Goal: Use online tool/utility: Utilize a website feature to perform a specific function

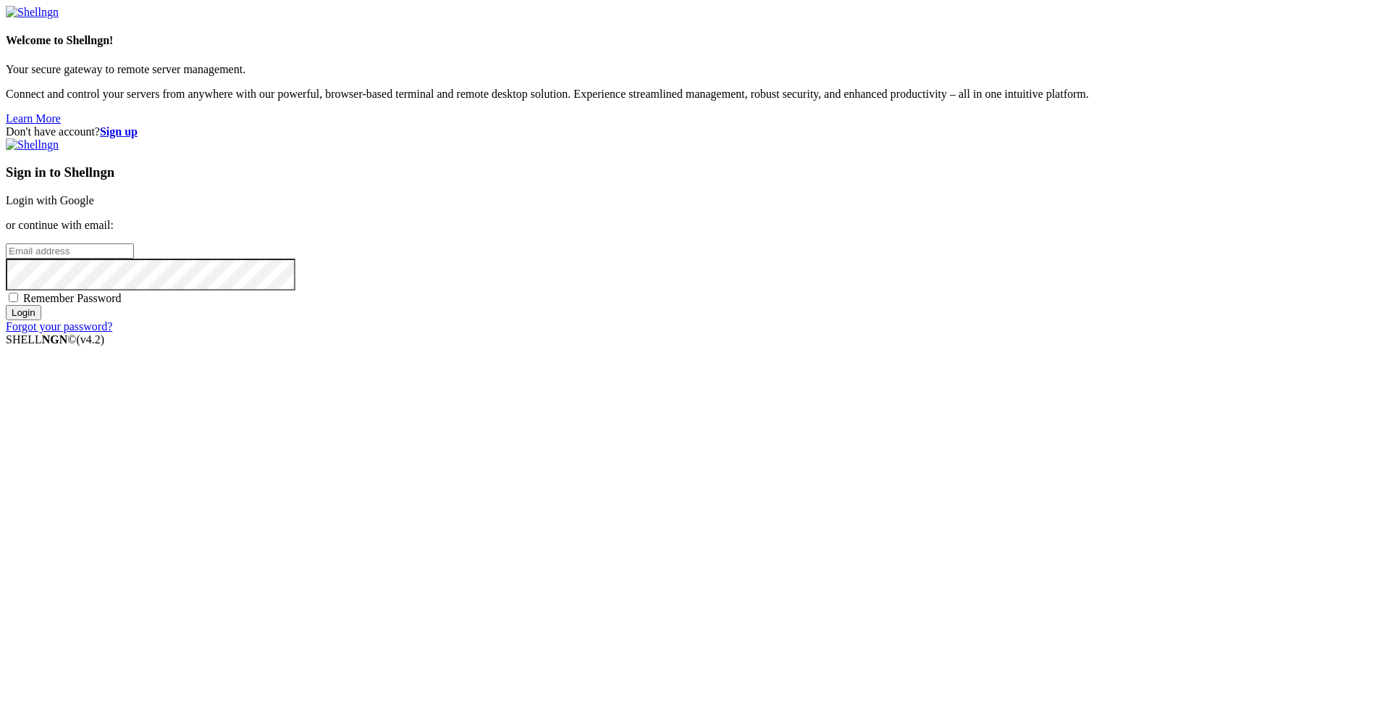
click at [94, 206] on link "Login with Google" at bounding box center [50, 200] width 88 height 12
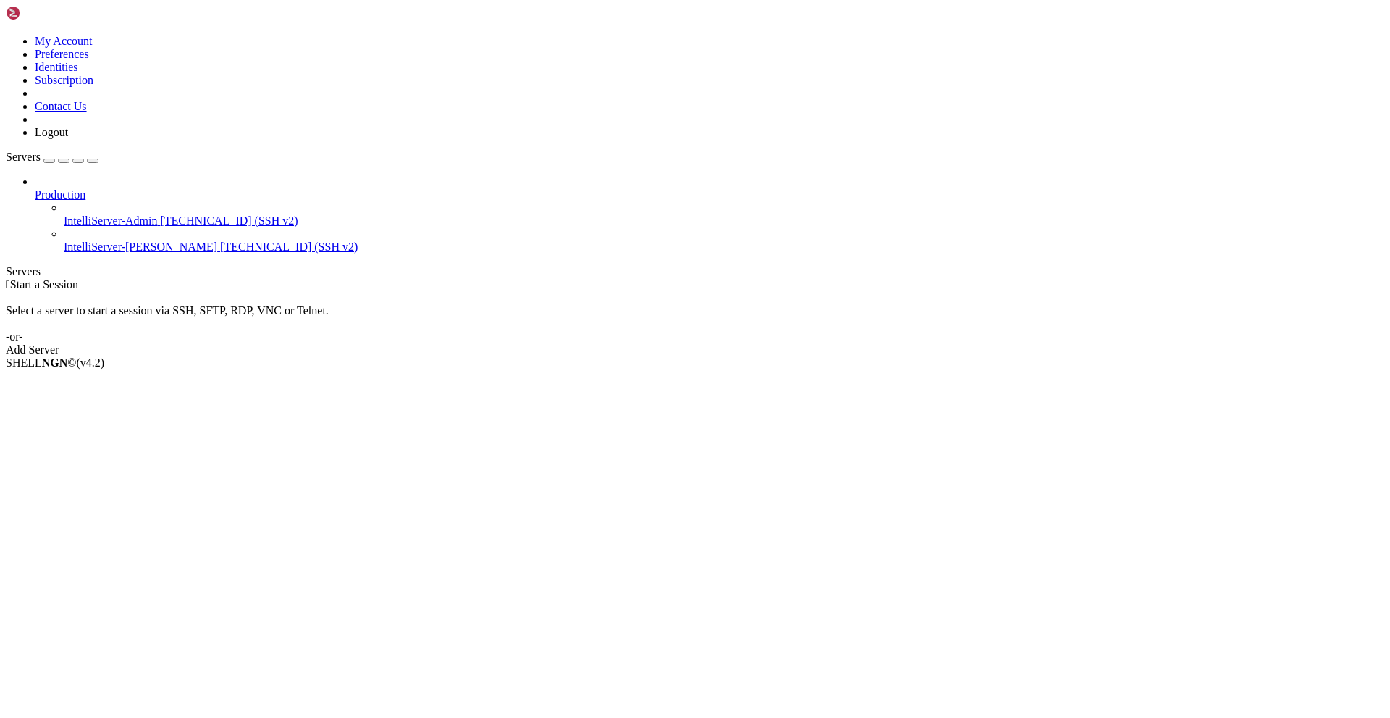
click at [220, 240] on span "[TECHNICAL_ID] (SSH v2)" at bounding box center [289, 246] width 138 height 12
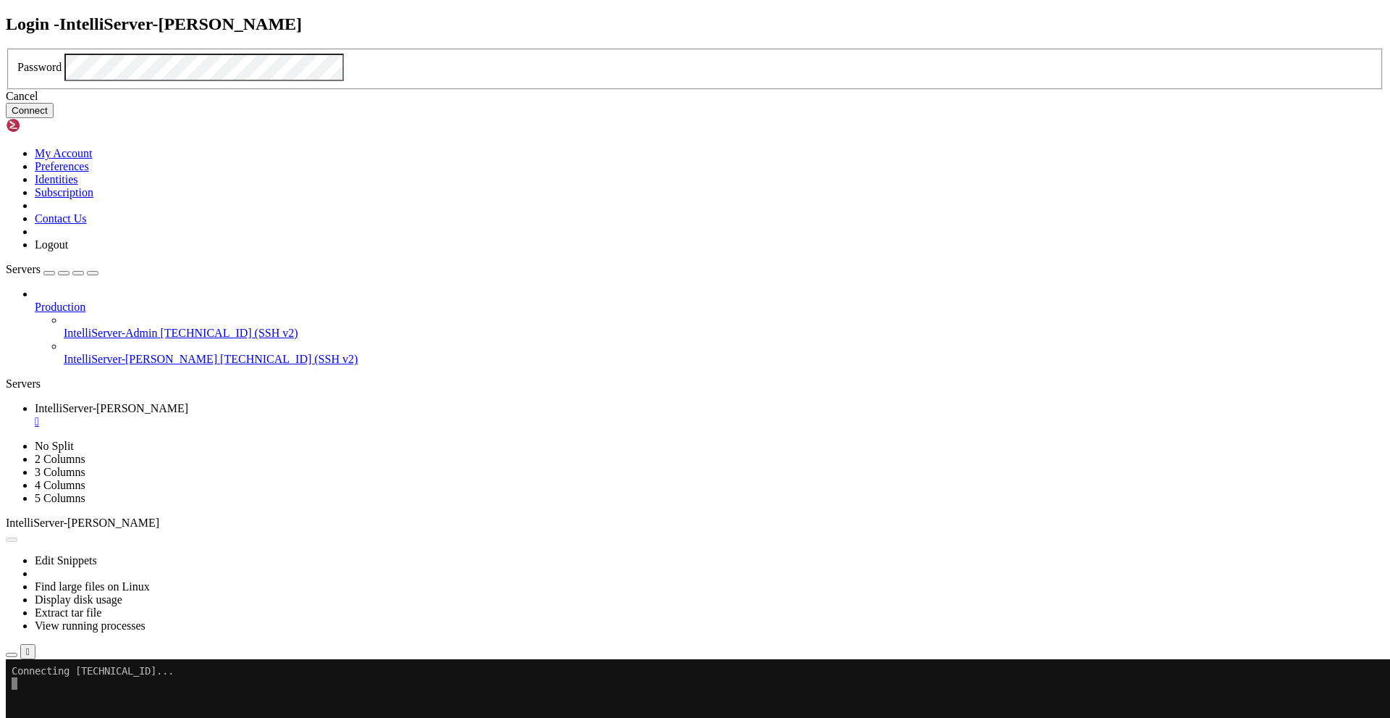
click at [54, 118] on button "Connect" at bounding box center [30, 110] width 48 height 15
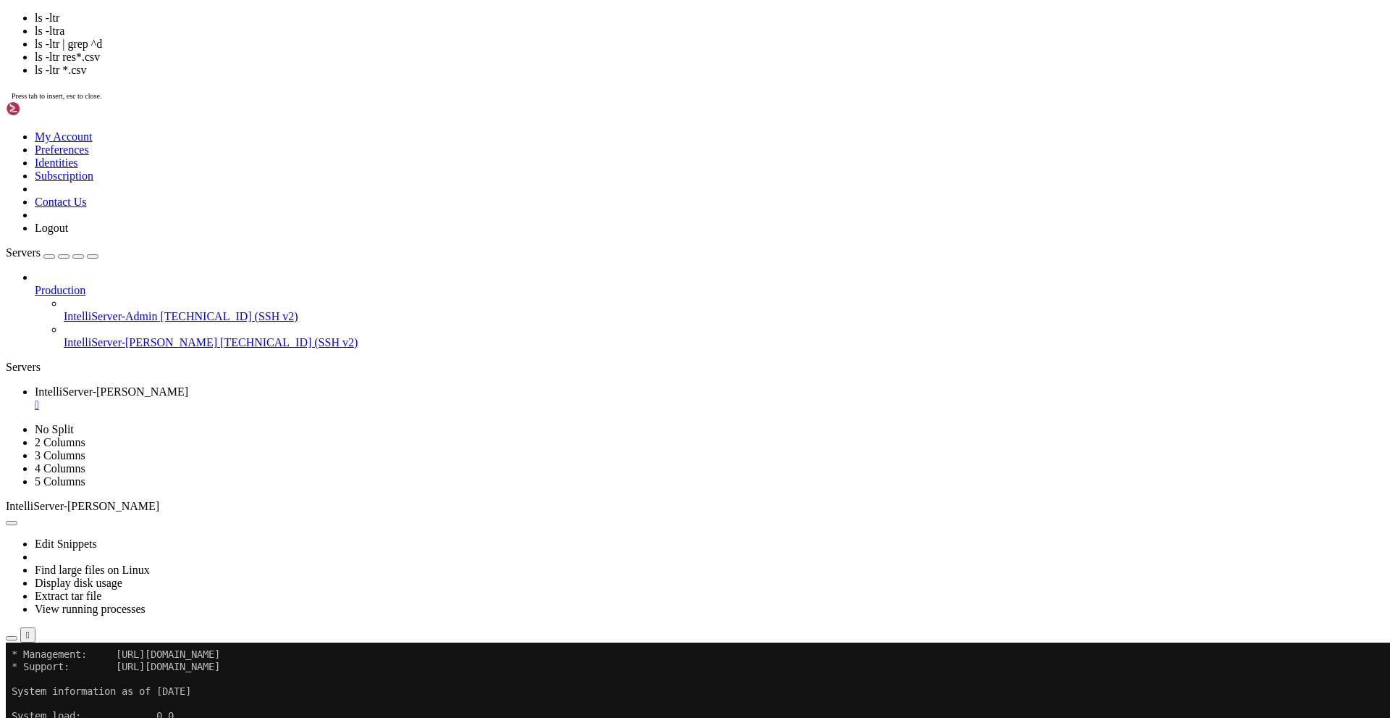
scroll to position [62, 0]
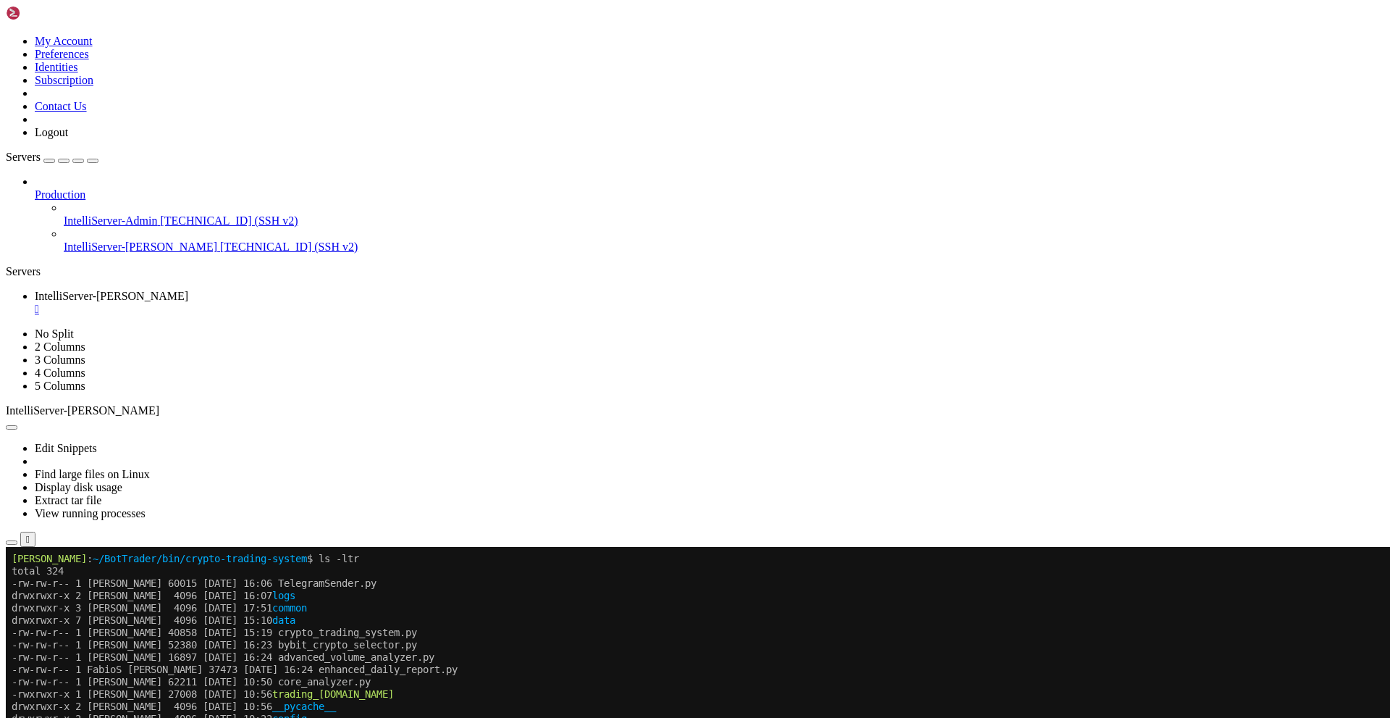
scroll to position [517, 0]
drag, startPoint x: 84, startPoint y: 1064, endPoint x: 499, endPoint y: 1065, distance: 414.9
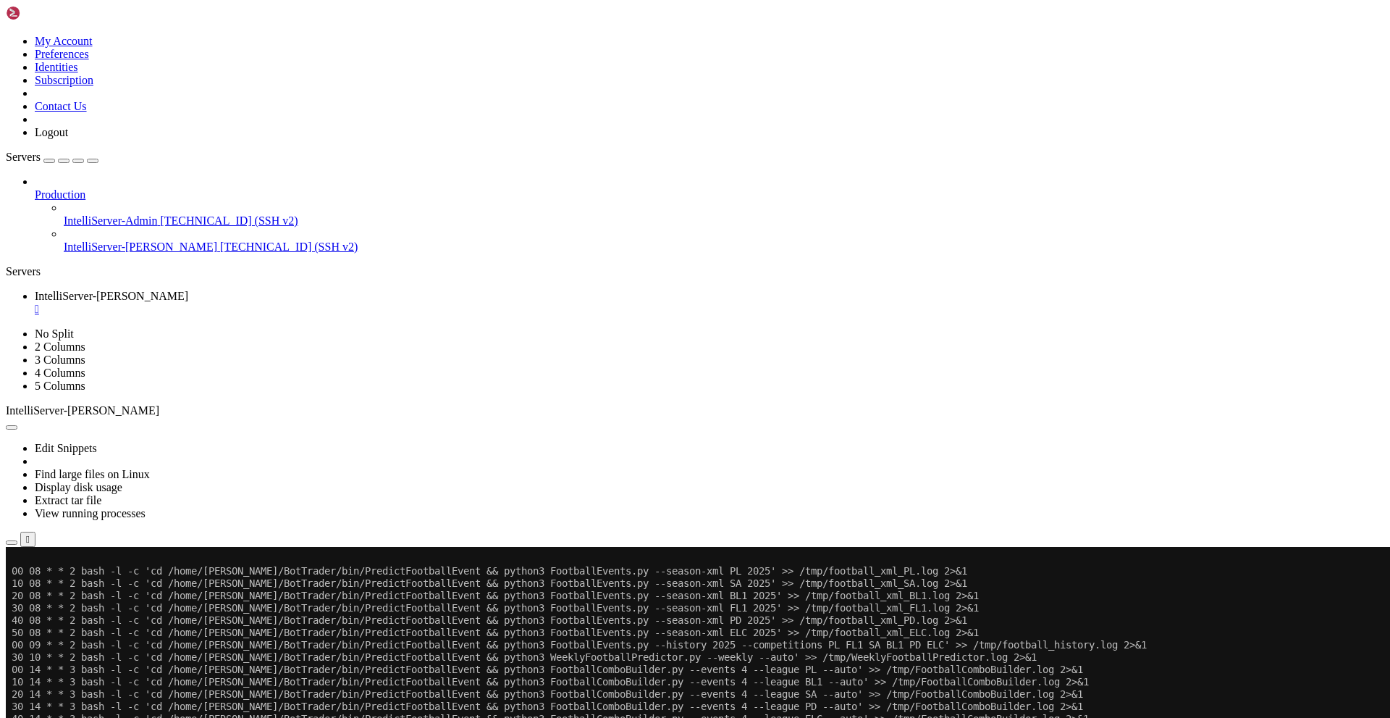
scroll to position [160, 0]
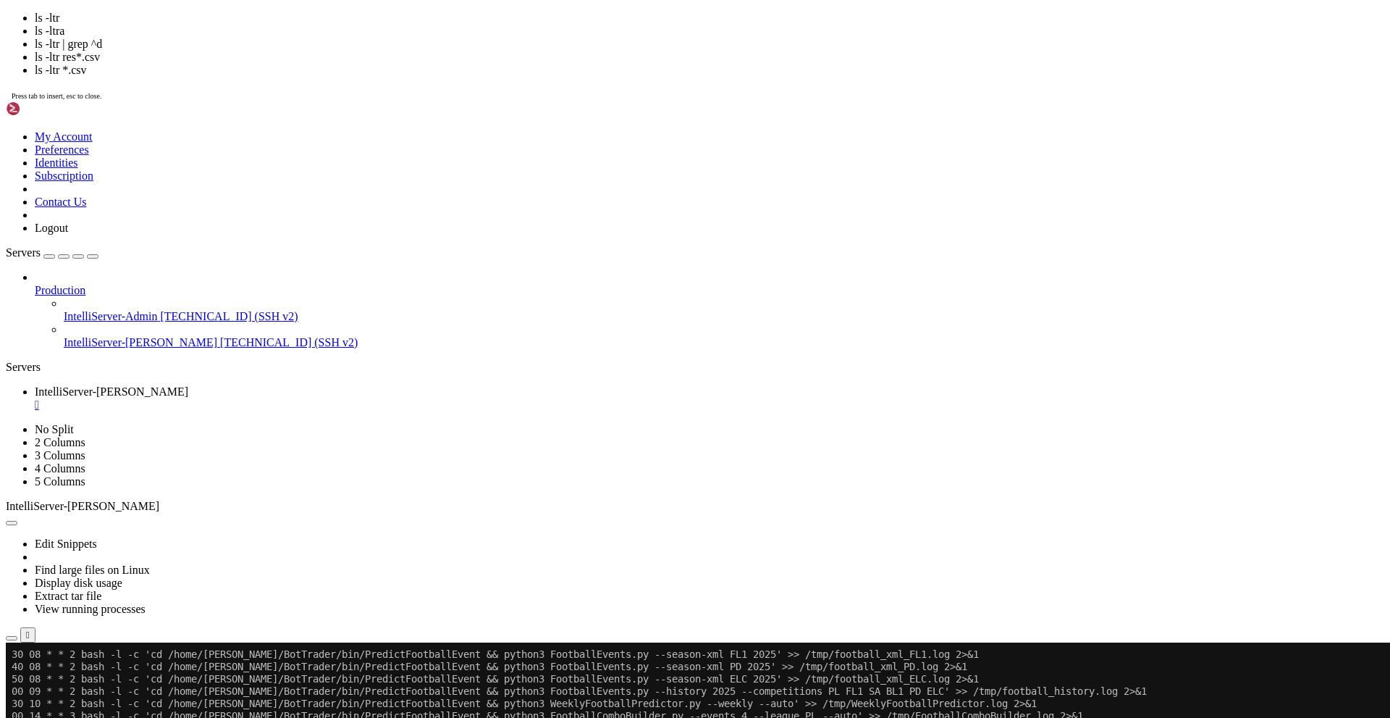
scroll to position [357, 0]
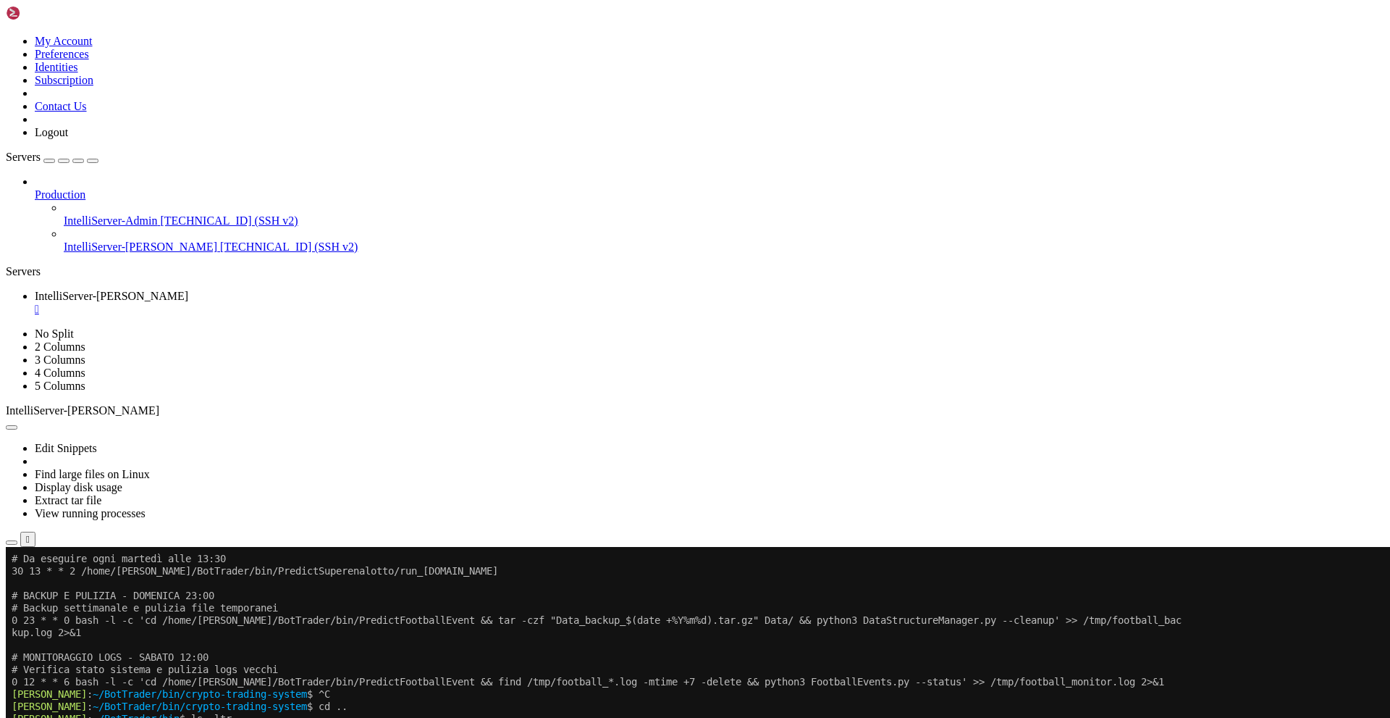
scroll to position [369, 0]
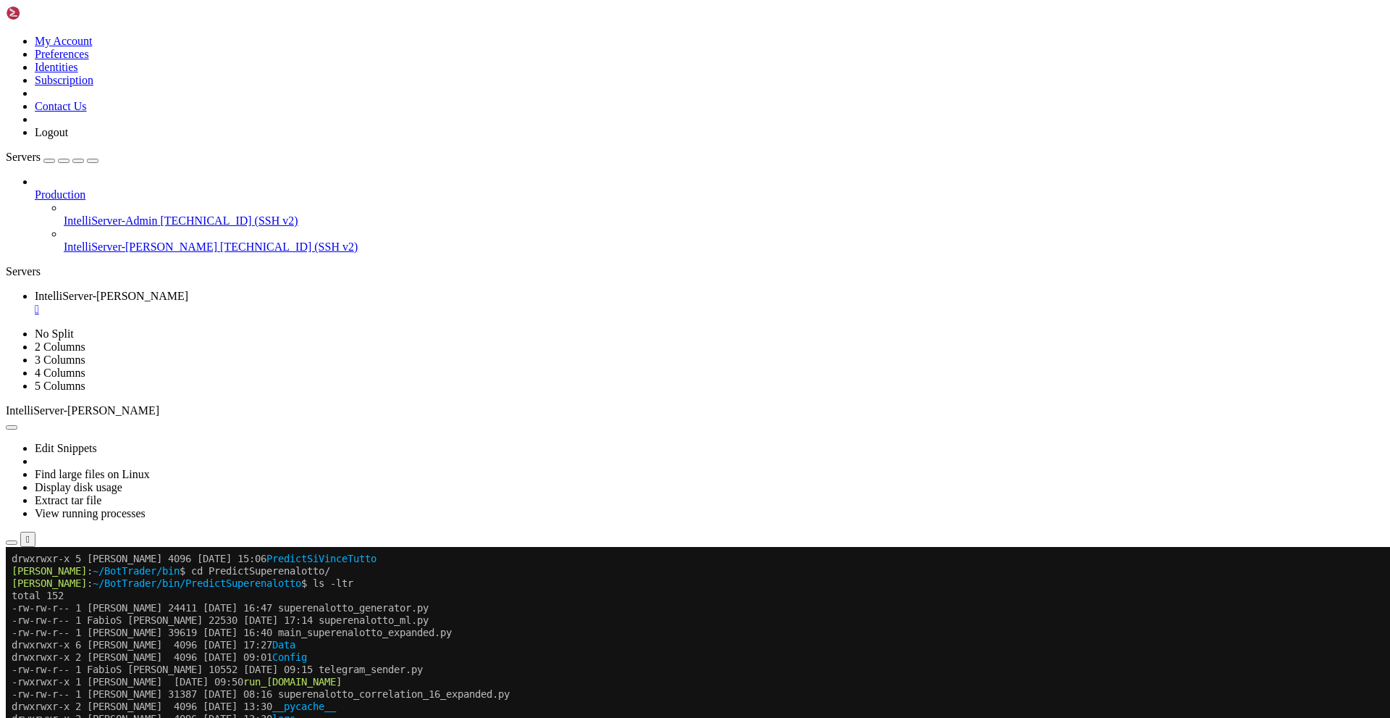
scroll to position [628, 0]
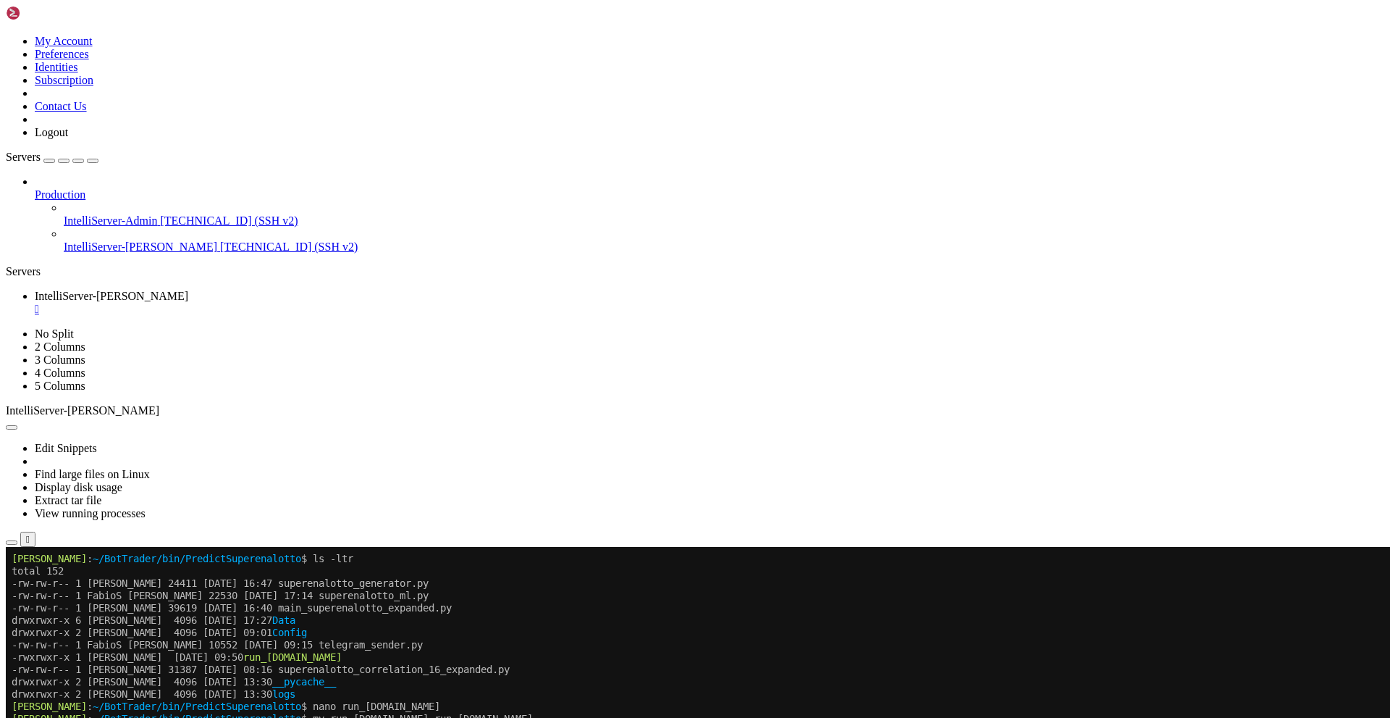
drag, startPoint x: 495, startPoint y: 1178, endPoint x: 12, endPoint y: 1010, distance: 511.4
drag, startPoint x: 577, startPoint y: 1125, endPoint x: 183, endPoint y: 1153, distance: 394.9
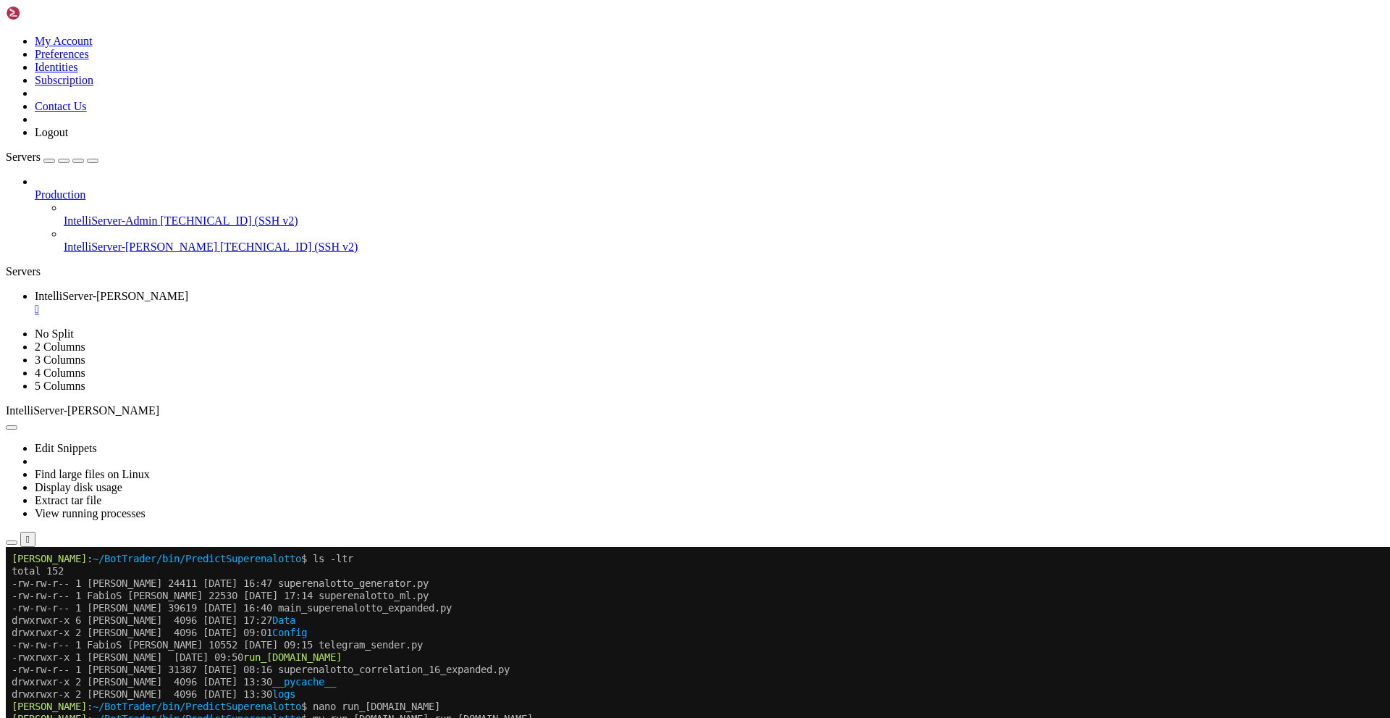
drag, startPoint x: 574, startPoint y: 1123, endPoint x: 13, endPoint y: 1123, distance: 560.5
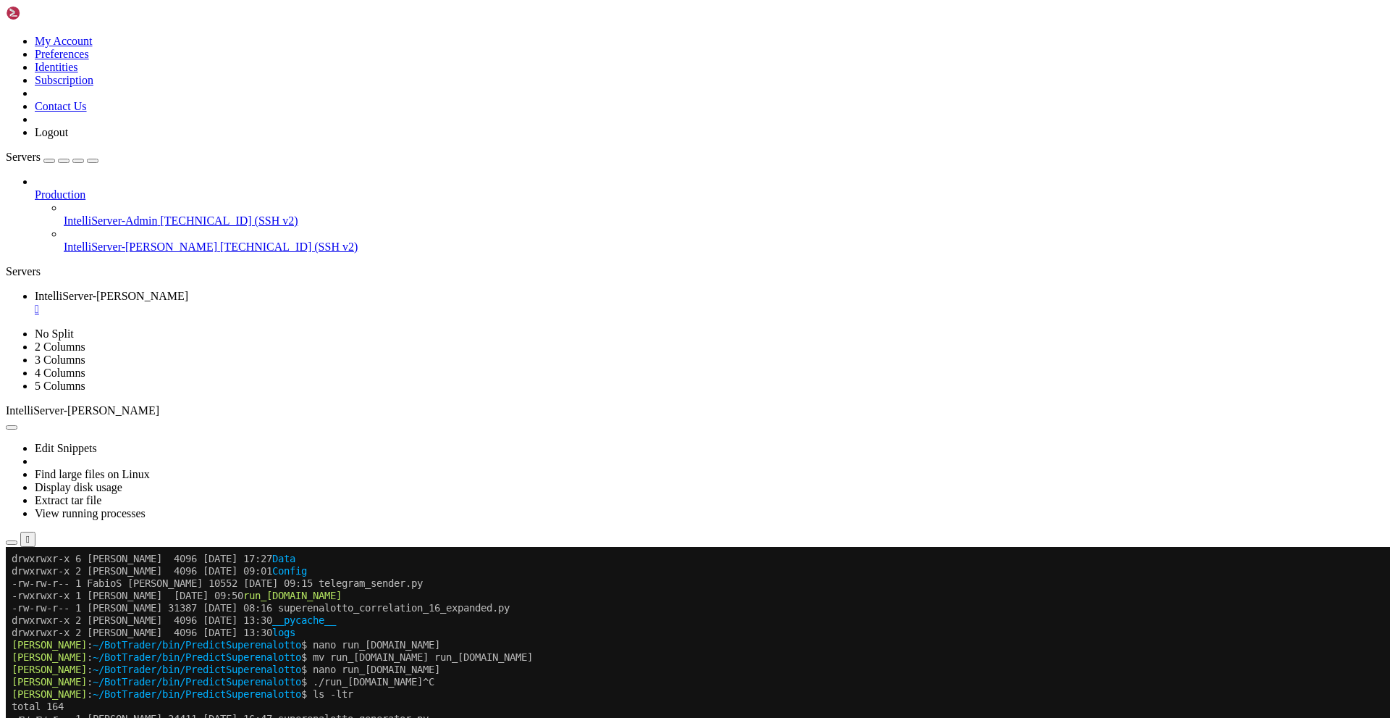
scroll to position [689, 0]
drag, startPoint x: 354, startPoint y: 1172, endPoint x: 370, endPoint y: 906, distance: 267.0
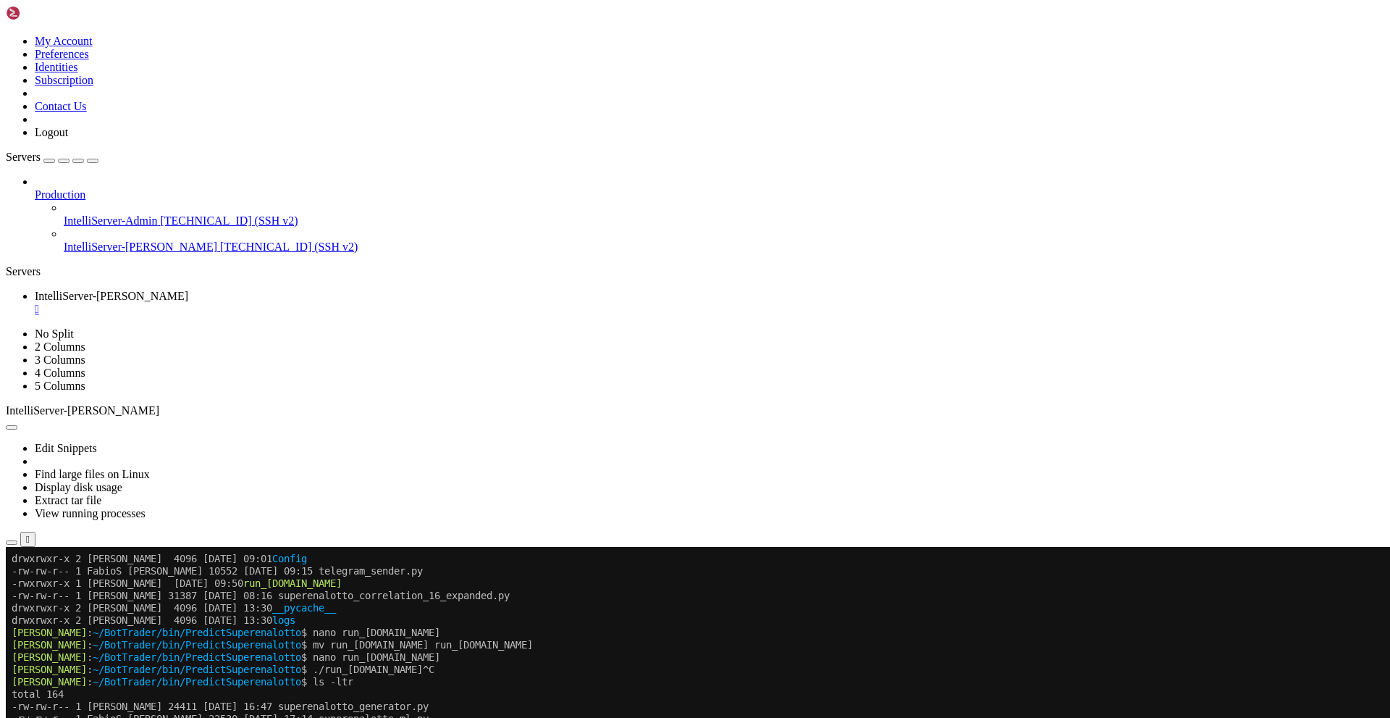
scroll to position [702, 0]
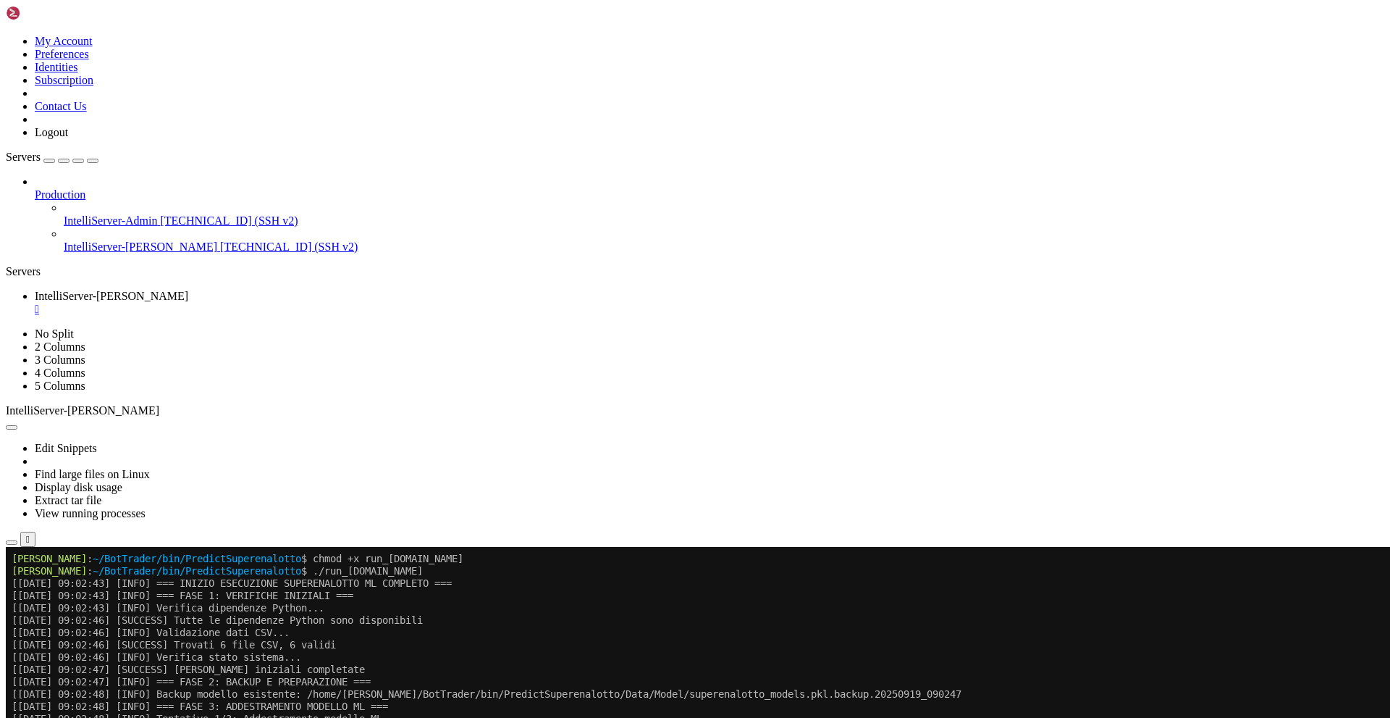
scroll to position [1022, 0]
drag, startPoint x: 566, startPoint y: 1182, endPoint x: 12, endPoint y: 882, distance: 630.9
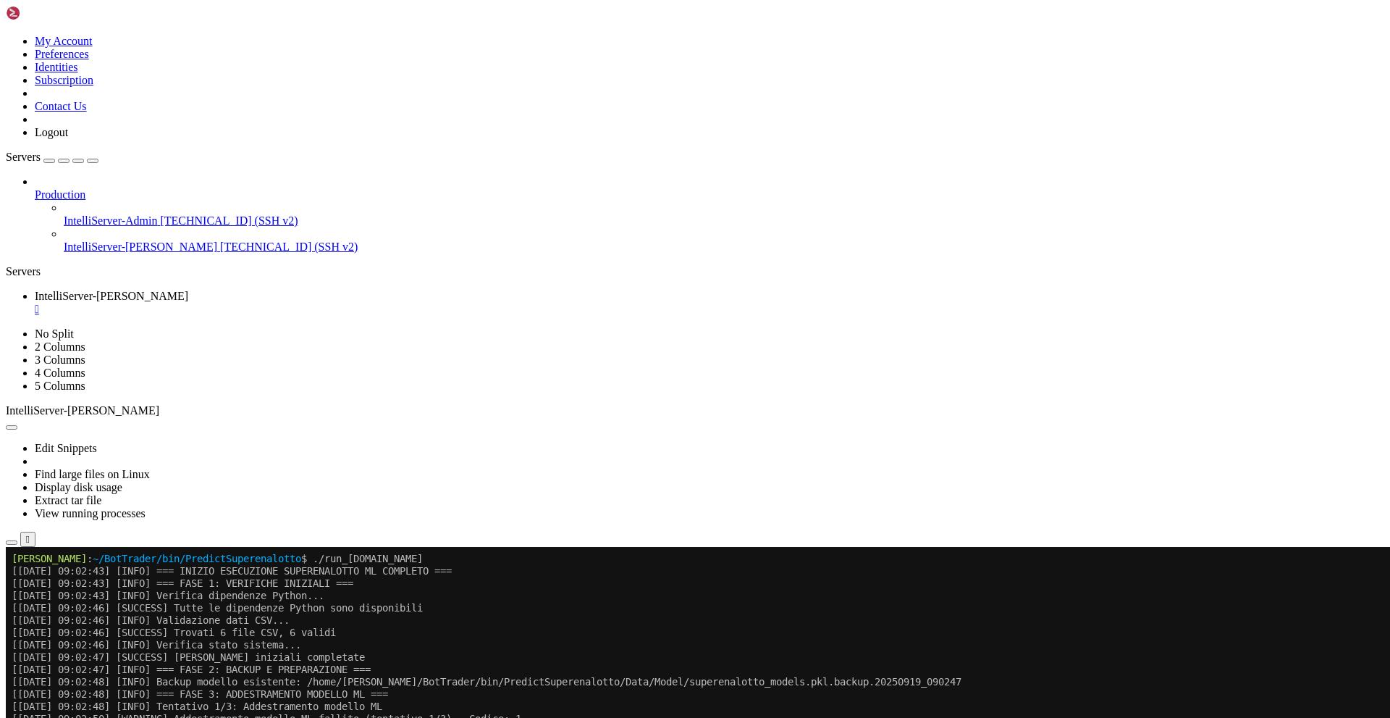
drag, startPoint x: 371, startPoint y: 855, endPoint x: 572, endPoint y: 1161, distance: 365.5
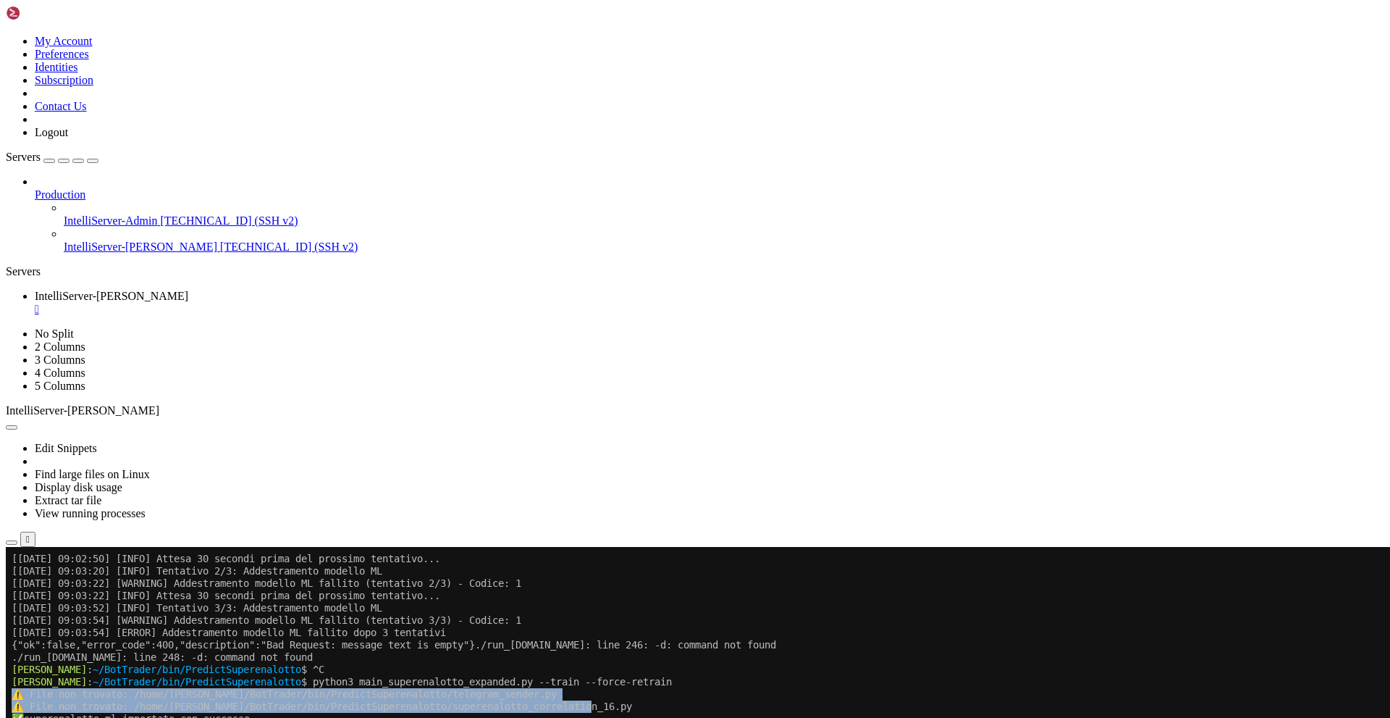
drag, startPoint x: 629, startPoint y: 711, endPoint x: 12, endPoint y: 691, distance: 618.0
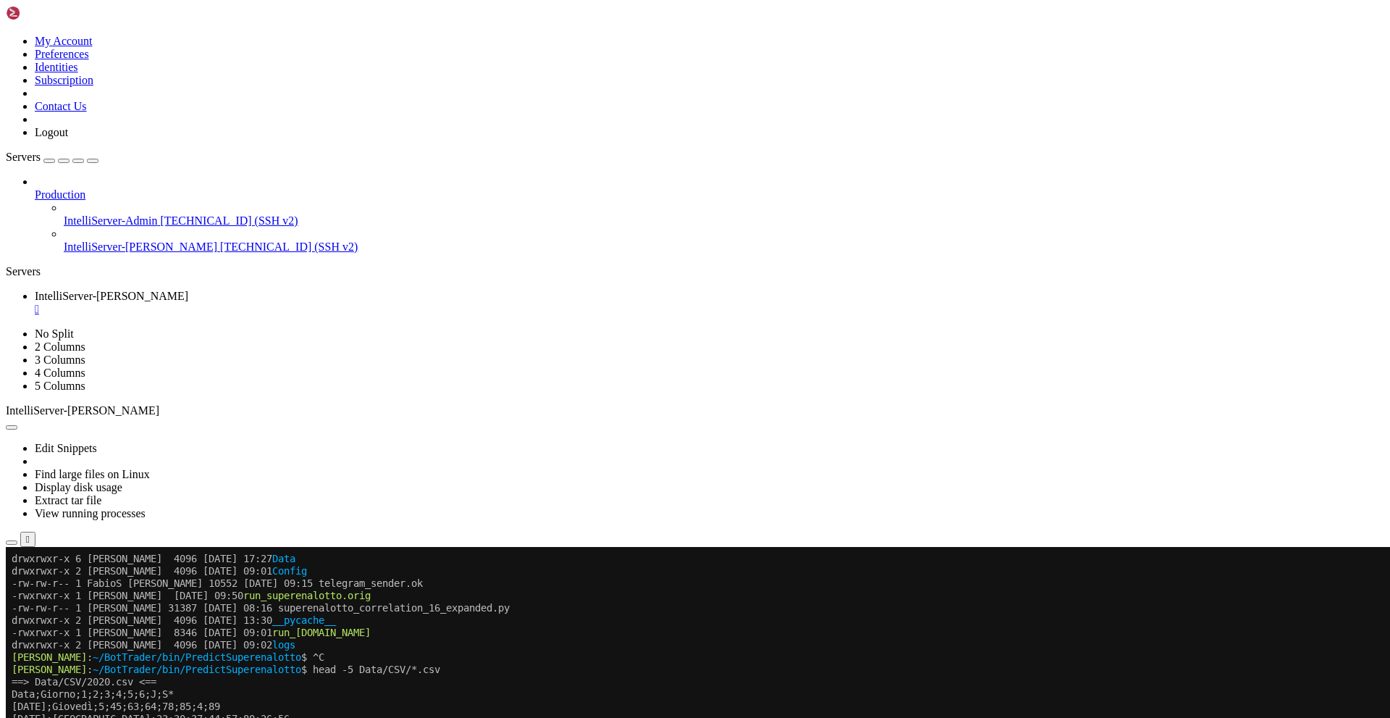
scroll to position [1736, 0]
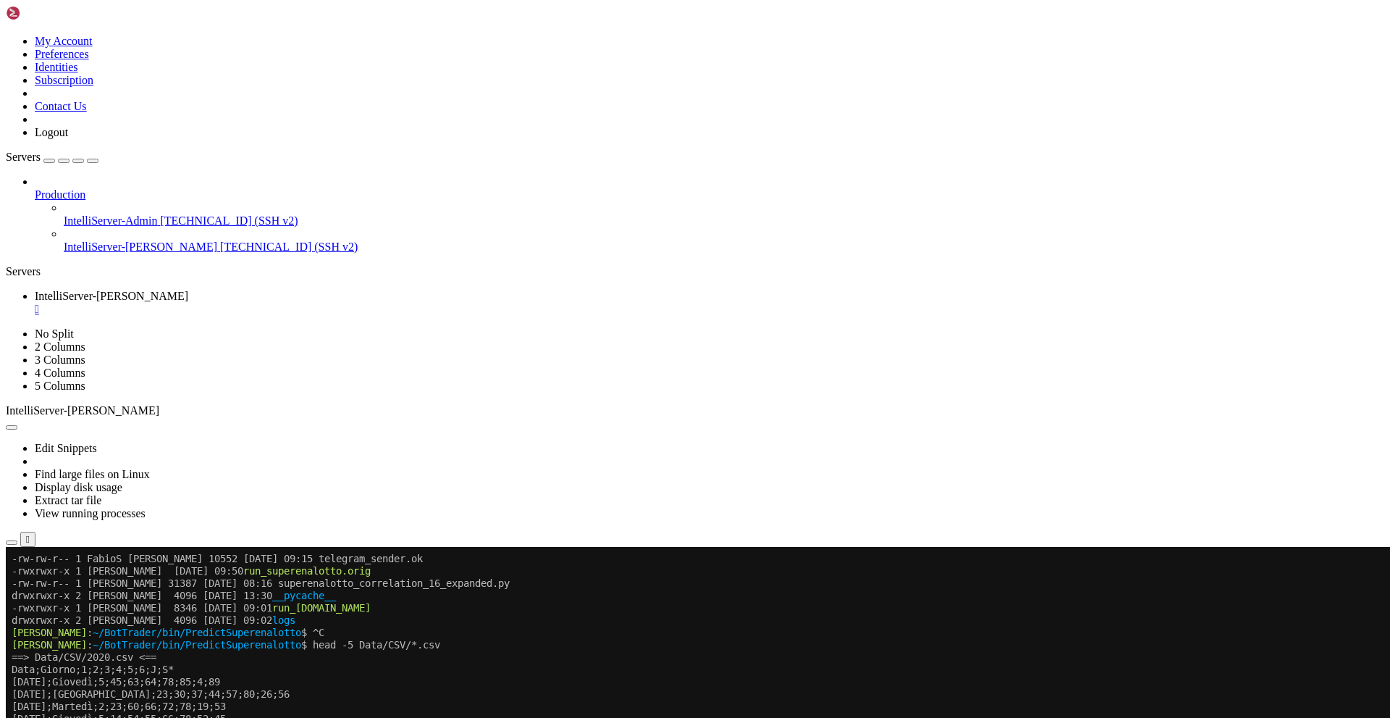
drag, startPoint x: 91, startPoint y: 1174, endPoint x: 143, endPoint y: 1174, distance: 52.9
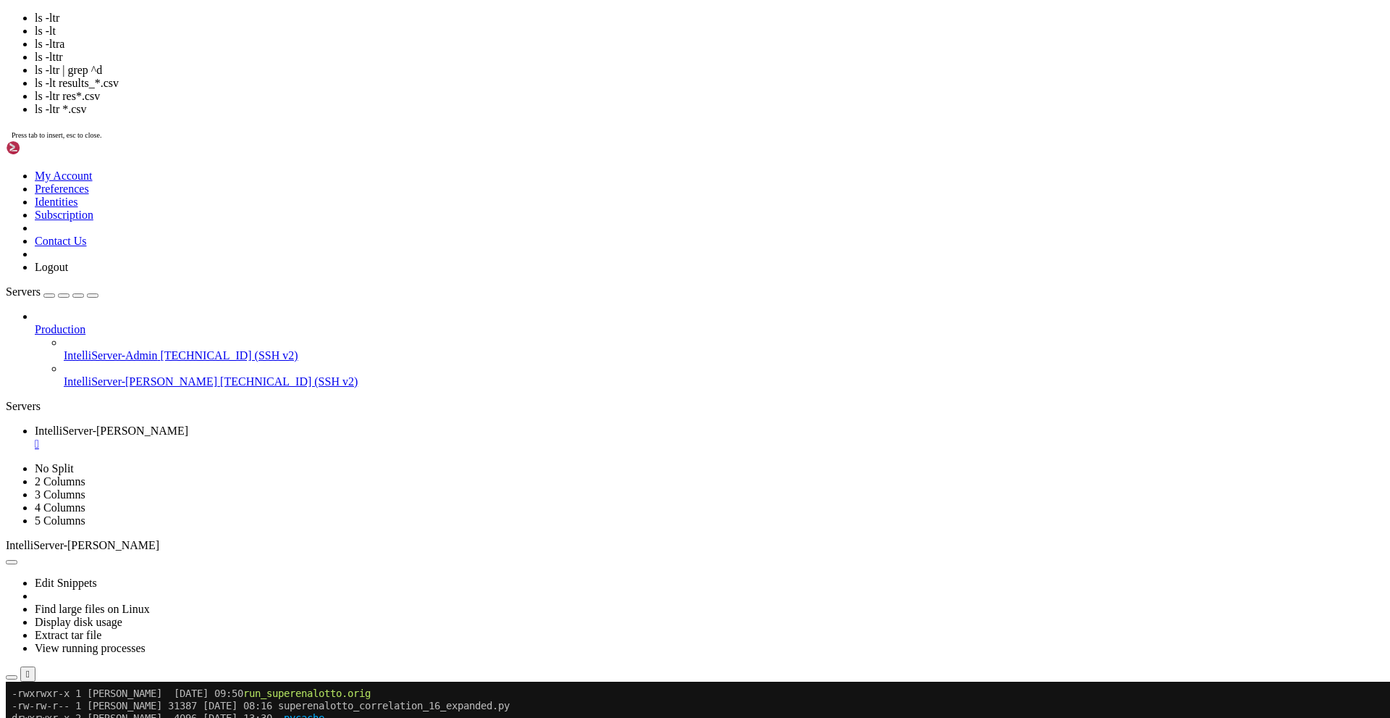
scroll to position [1859, 0]
